Goal: Find specific page/section: Find specific page/section

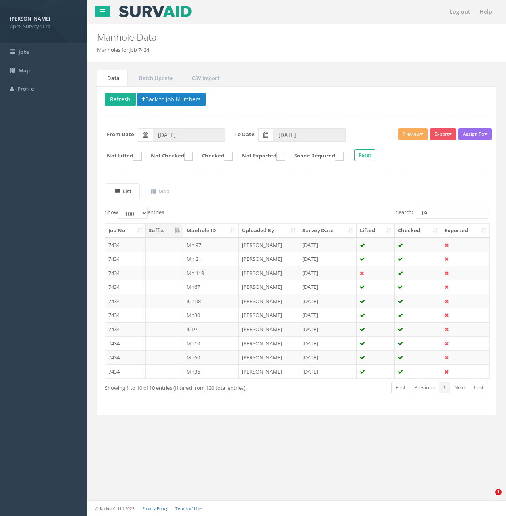
select select "100"
click at [145, 212] on select "10 25 50 100" at bounding box center [133, 213] width 30 height 12
click at [144, 213] on select "10 25 50 100" at bounding box center [133, 213] width 30 height 12
click at [119, 207] on select "10 25 50 100" at bounding box center [133, 213] width 30 height 12
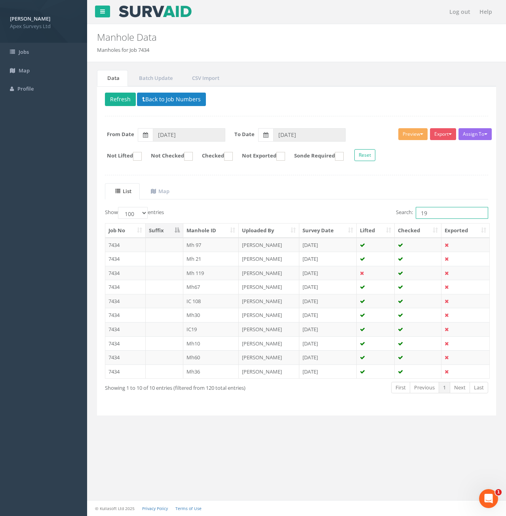
drag, startPoint x: 445, startPoint y: 215, endPoint x: 417, endPoint y: 217, distance: 28.2
click at [417, 217] on input "19" at bounding box center [451, 213] width 72 height 12
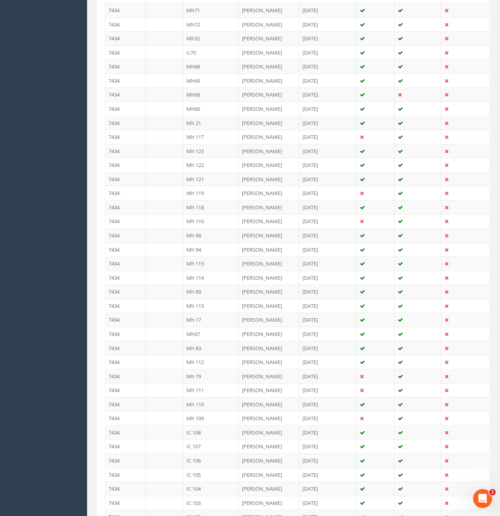
scroll to position [672, 0]
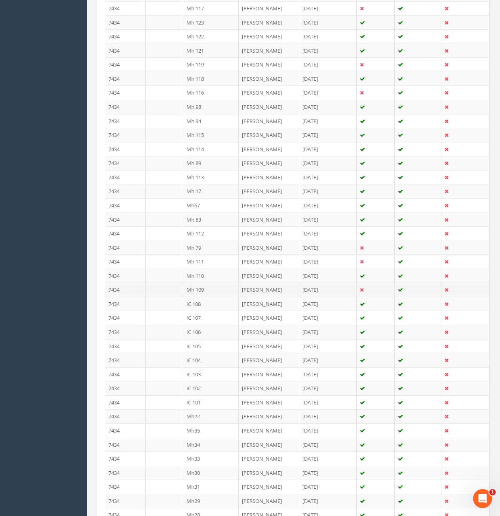
click at [133, 292] on td "7434" at bounding box center [125, 289] width 40 height 14
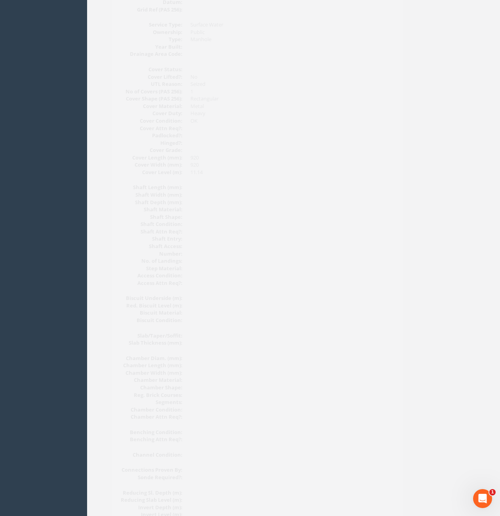
scroll to position [0, 0]
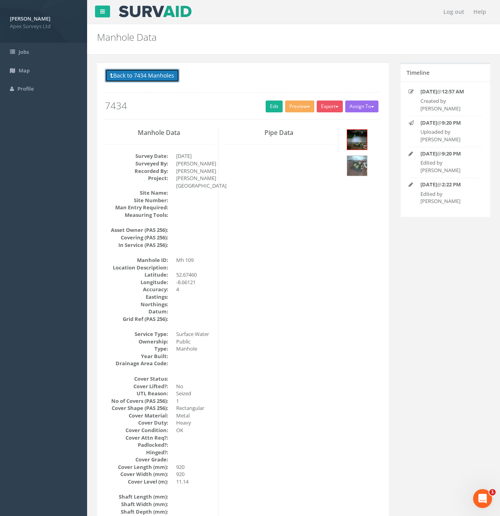
click at [152, 79] on button "Back to 7434 Manholes" at bounding box center [142, 75] width 74 height 13
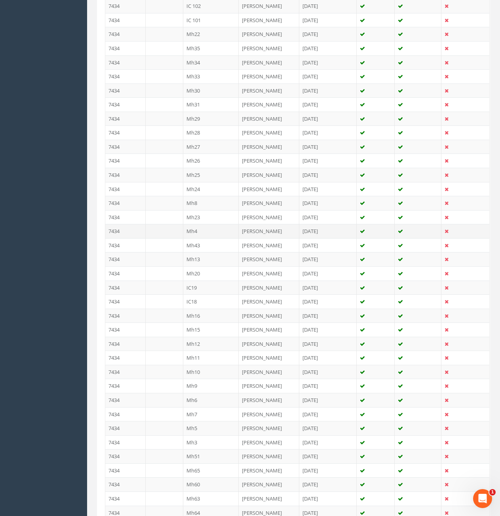
scroll to position [1191, 0]
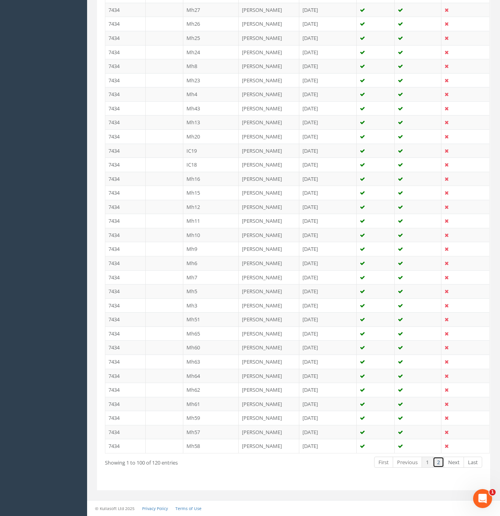
click at [441, 463] on link "2" at bounding box center [437, 461] width 11 height 11
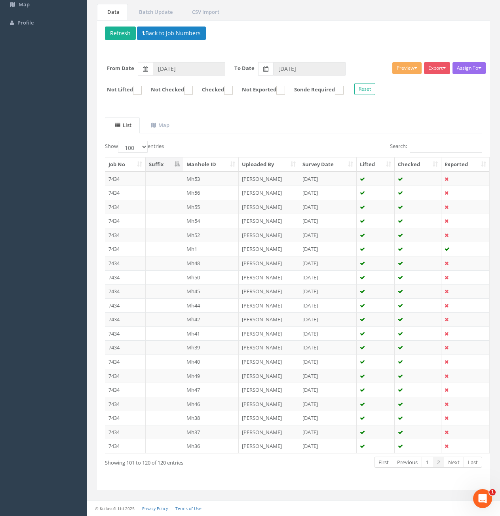
scroll to position [66, 0]
click at [426, 461] on link "1" at bounding box center [426, 461] width 11 height 11
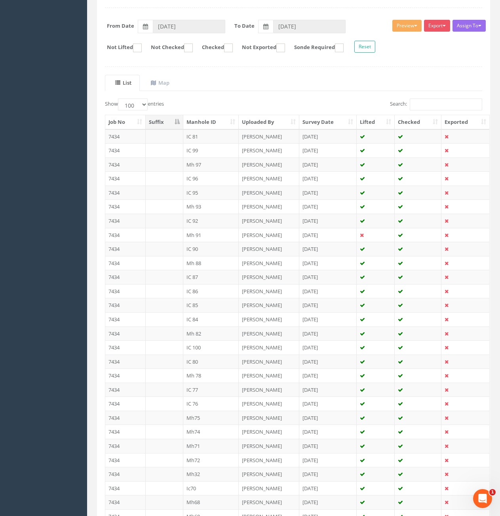
scroll to position [0, 0]
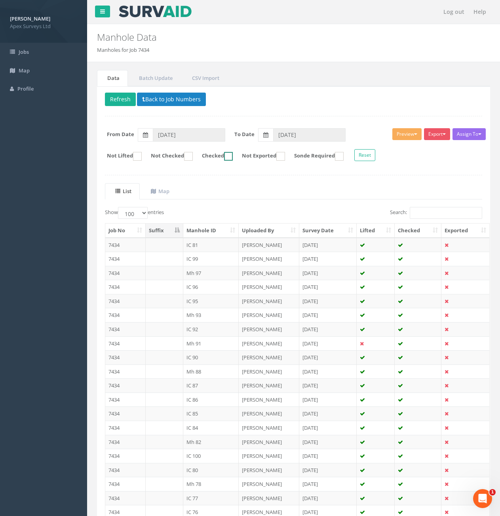
click at [233, 155] on ins at bounding box center [228, 156] width 9 height 9
checkbox input "true"
click at [440, 136] on button "Export" at bounding box center [437, 134] width 26 height 12
click at [404, 97] on p "Delete Refresh Back to Job Numbers" at bounding box center [293, 100] width 377 height 15
click at [413, 135] on button "Preview" at bounding box center [406, 134] width 29 height 12
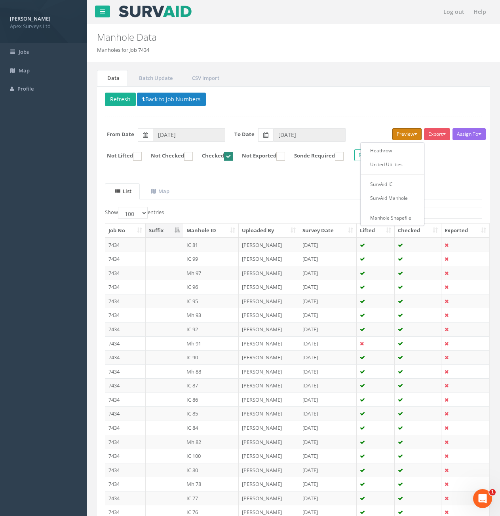
click at [414, 134] on span "button" at bounding box center [415, 134] width 3 height 2
